Goal: Information Seeking & Learning: Learn about a topic

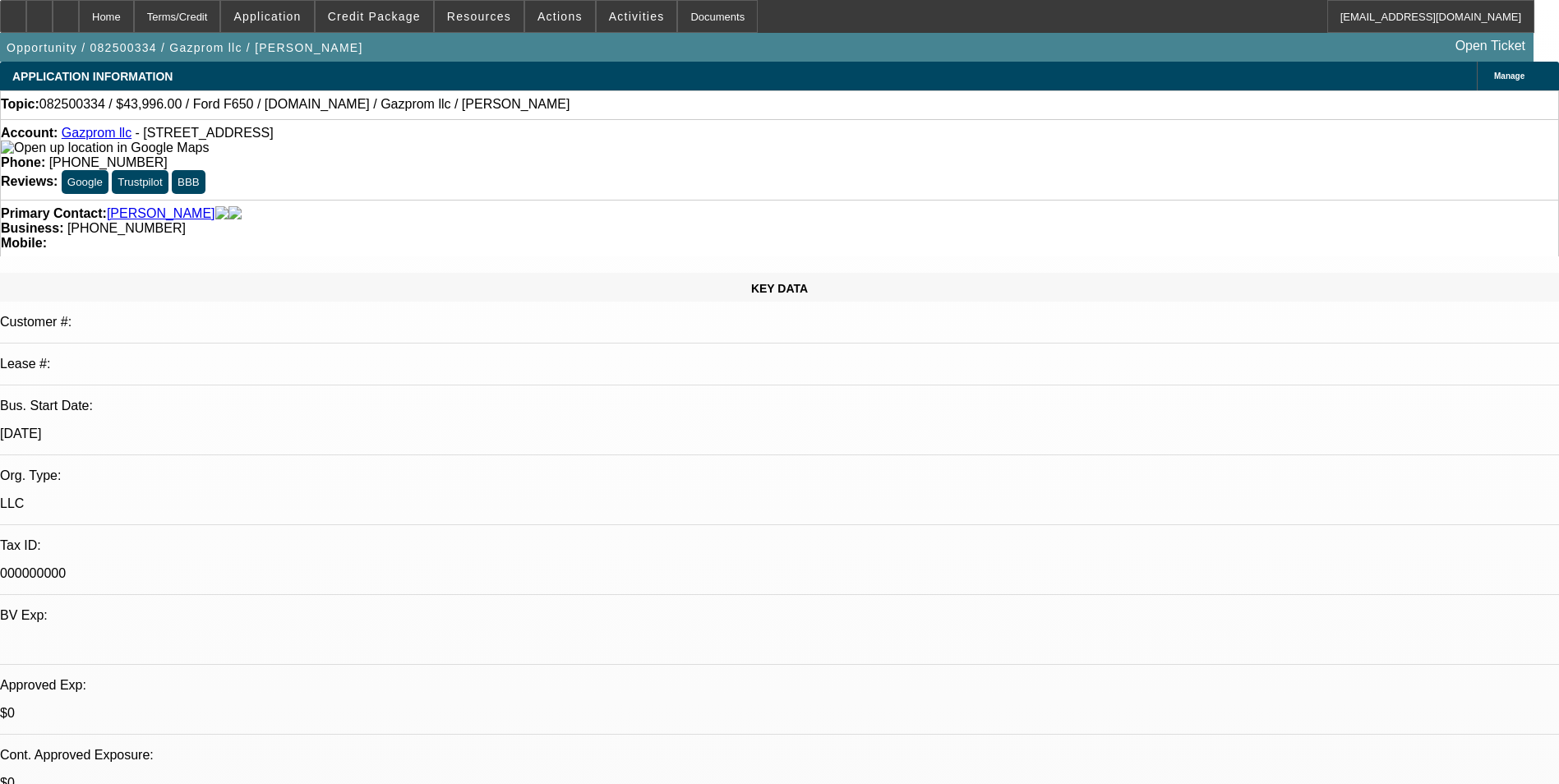
select select "0"
select select "0.1"
select select "0.2"
select select "0"
select select "0.1"
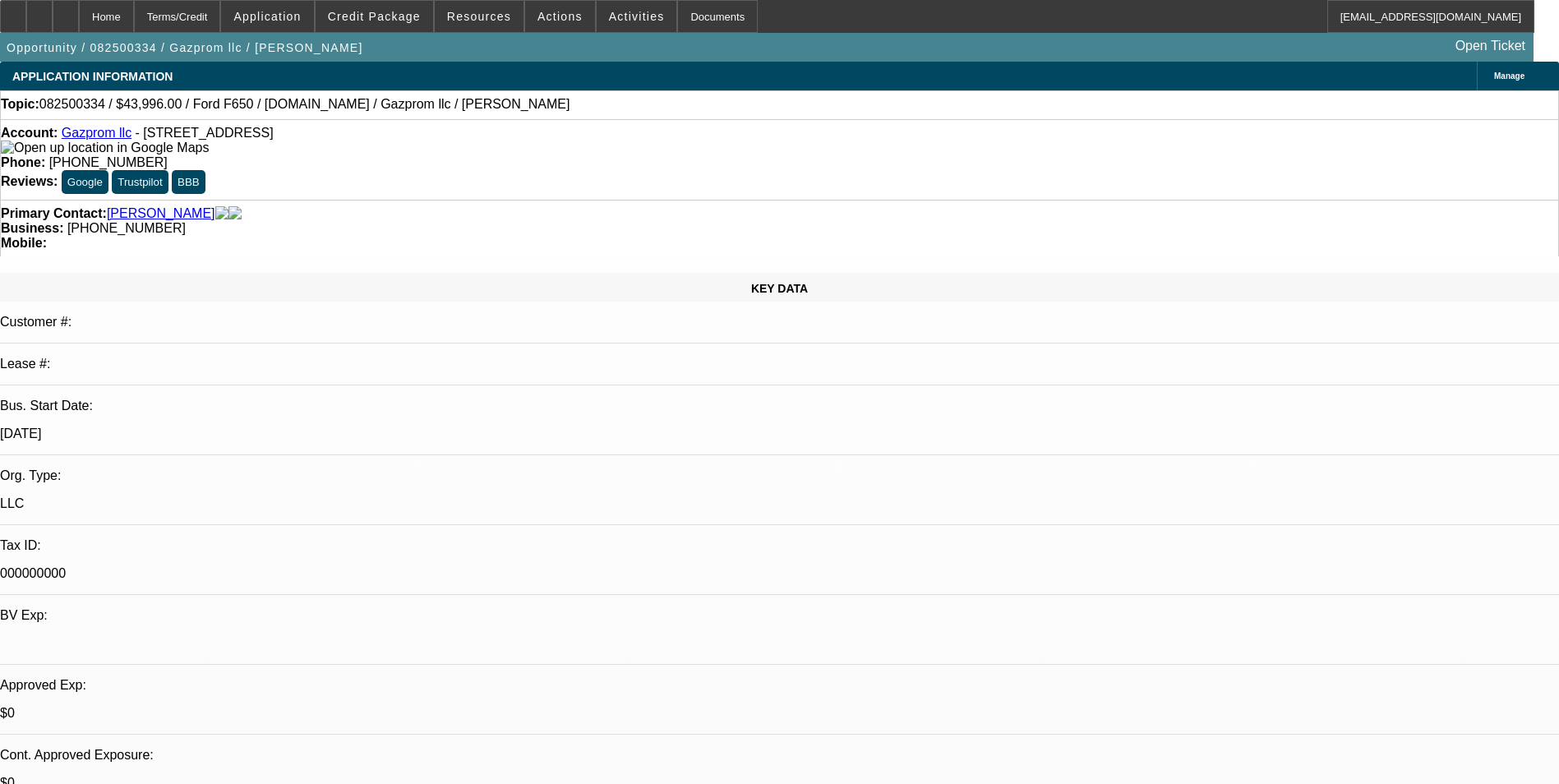
select select "1"
select select "2"
select select "4"
select select "1"
select select "2"
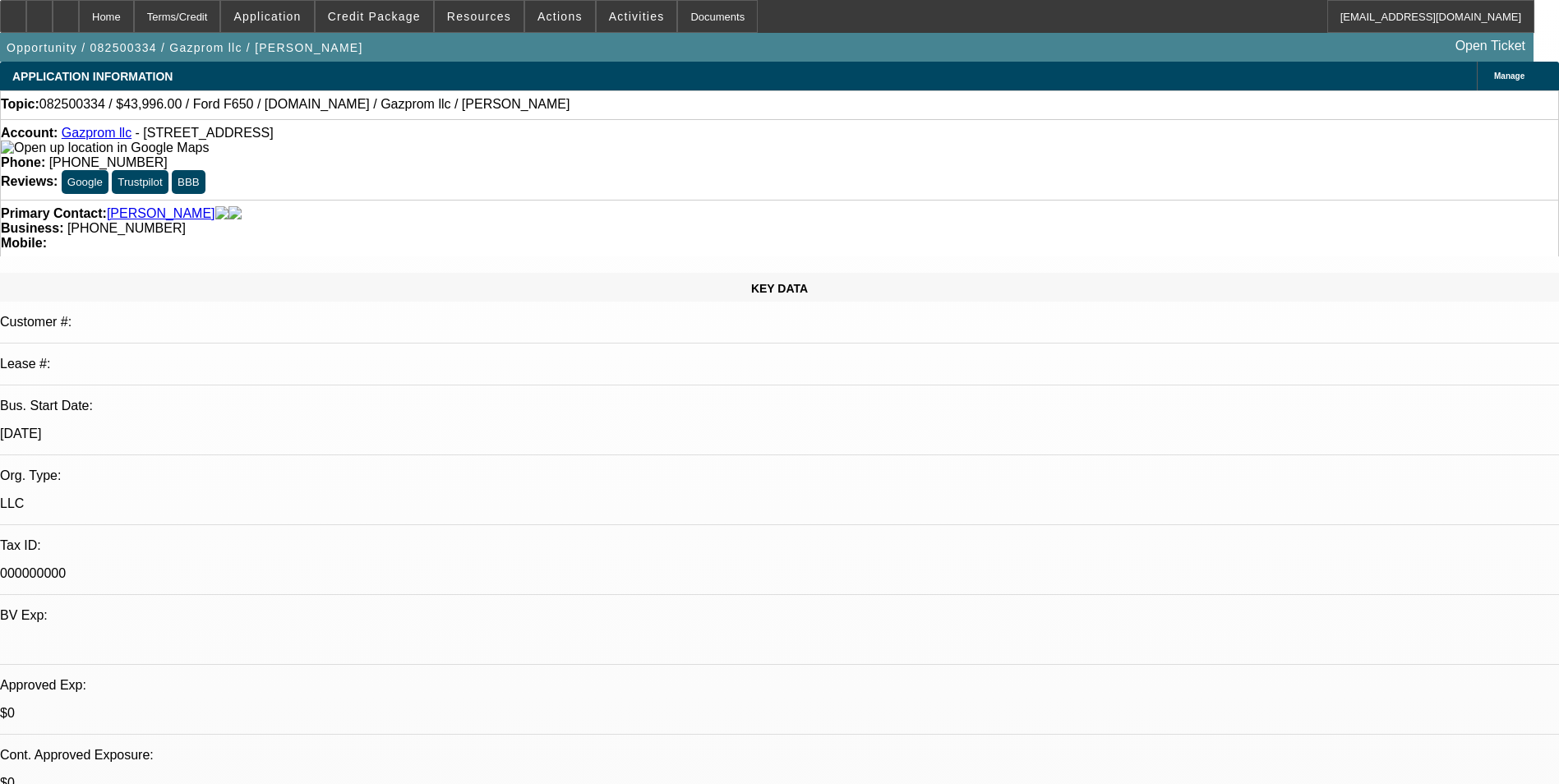
select select "4"
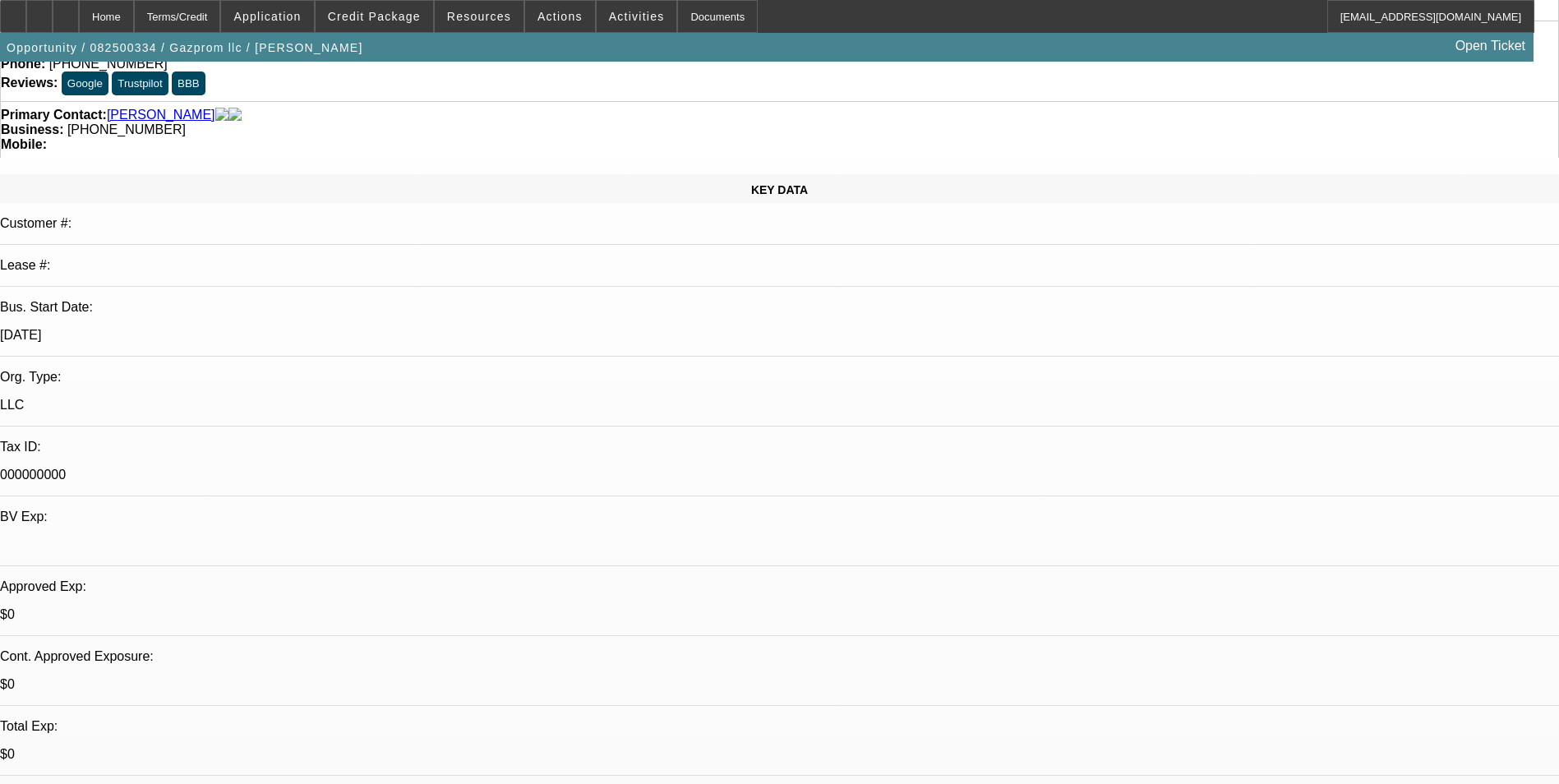
scroll to position [247, 0]
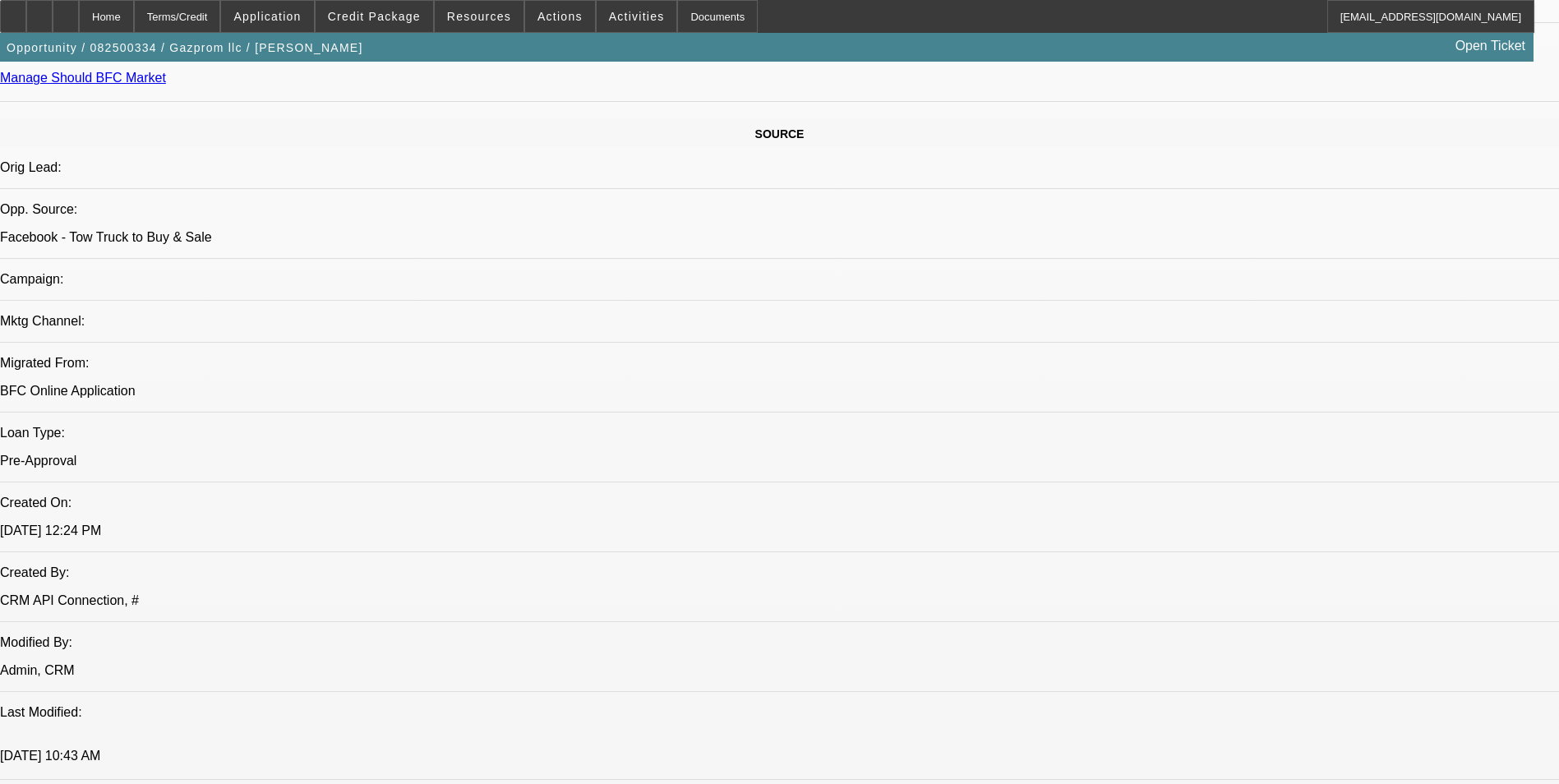
scroll to position [986, 0]
